Goal: Check status: Check status

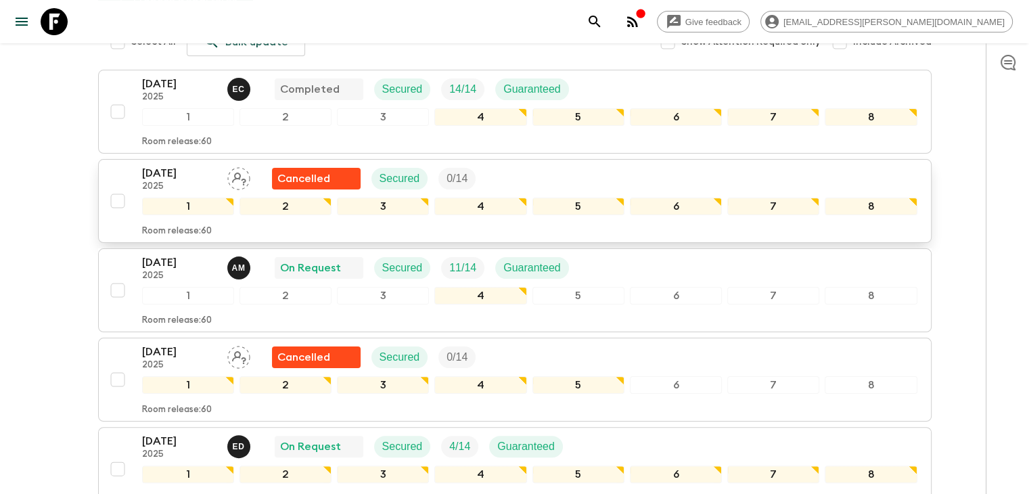
scroll to position [271, 0]
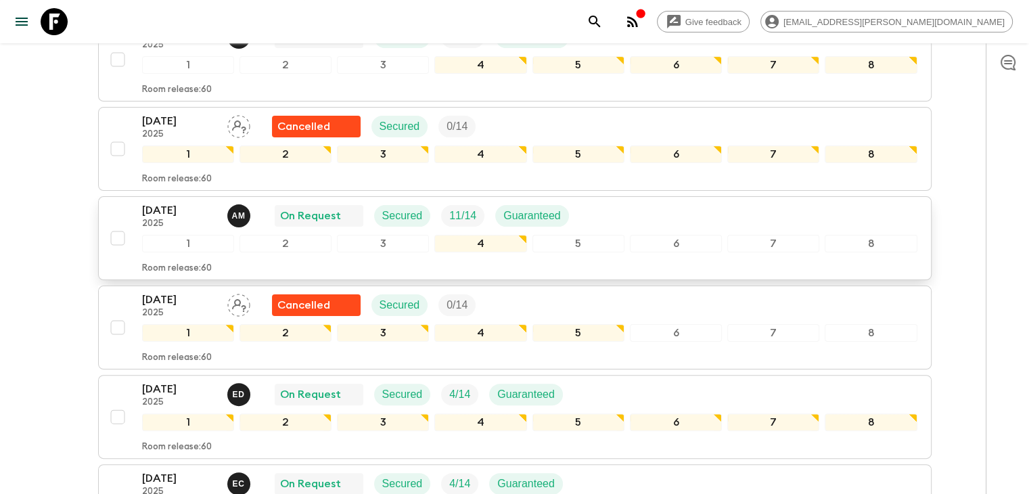
click at [168, 209] on p "[DATE]" at bounding box center [179, 210] width 74 height 16
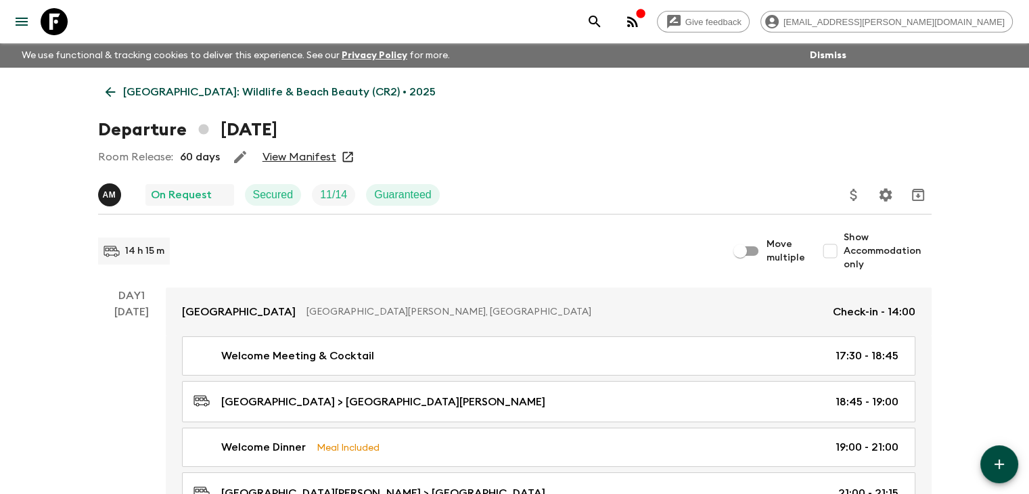
click at [307, 162] on link "View Manifest" at bounding box center [300, 157] width 74 height 14
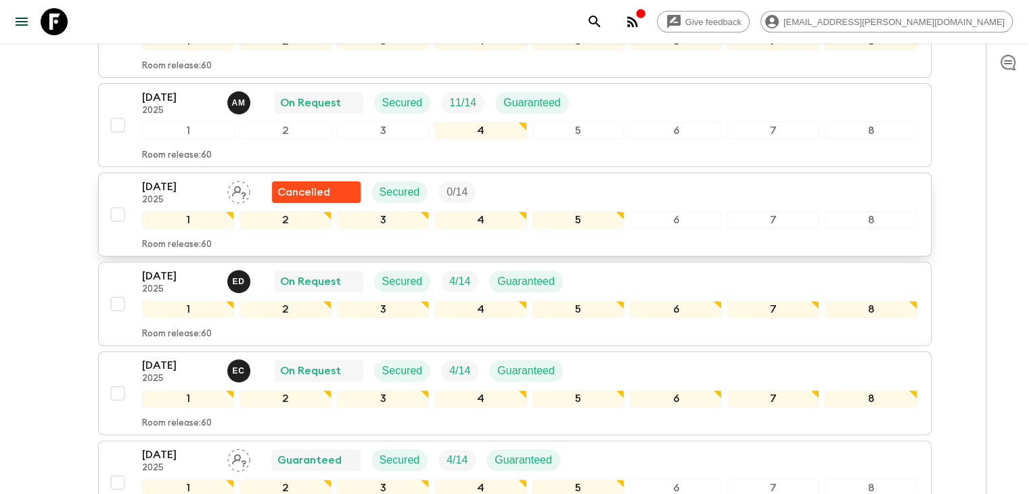
scroll to position [406, 0]
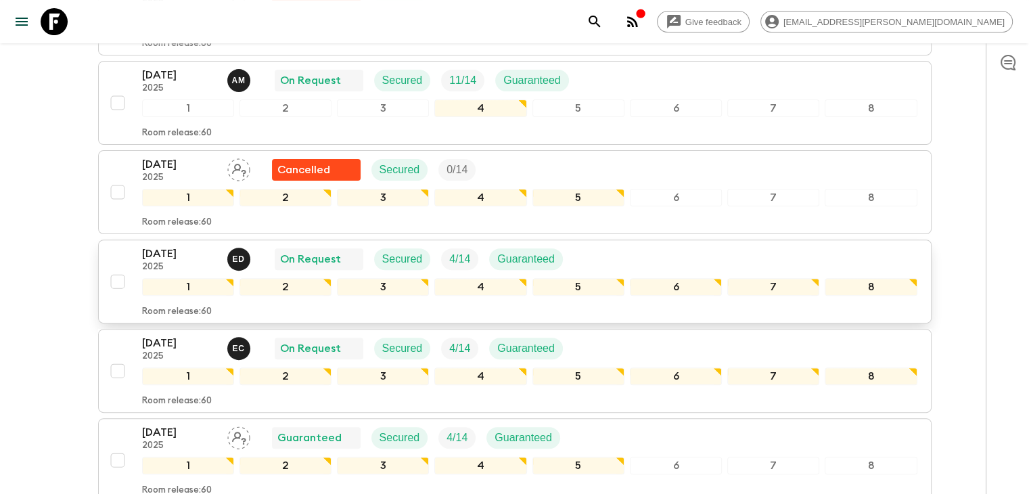
click at [168, 250] on p "[DATE]" at bounding box center [179, 254] width 74 height 16
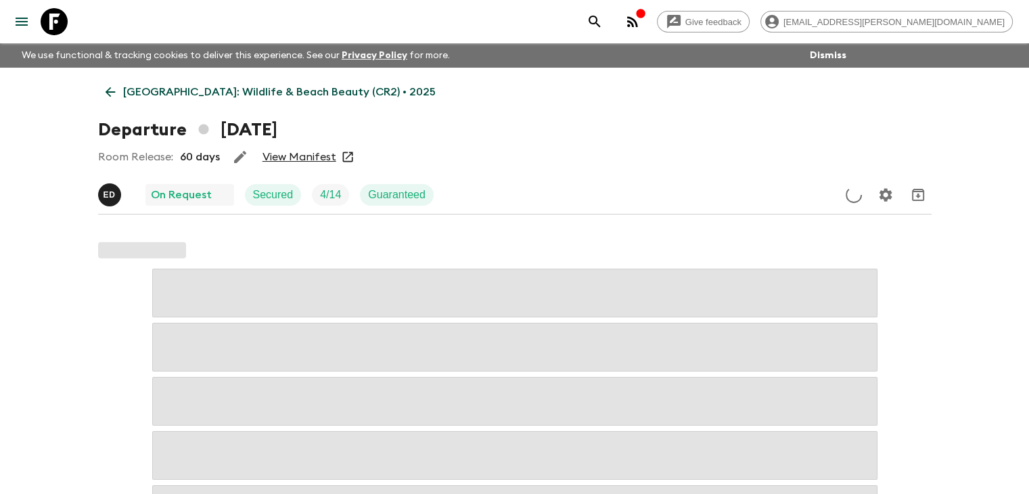
click at [315, 157] on link "View Manifest" at bounding box center [300, 157] width 74 height 14
